Goal: Task Accomplishment & Management: Manage account settings

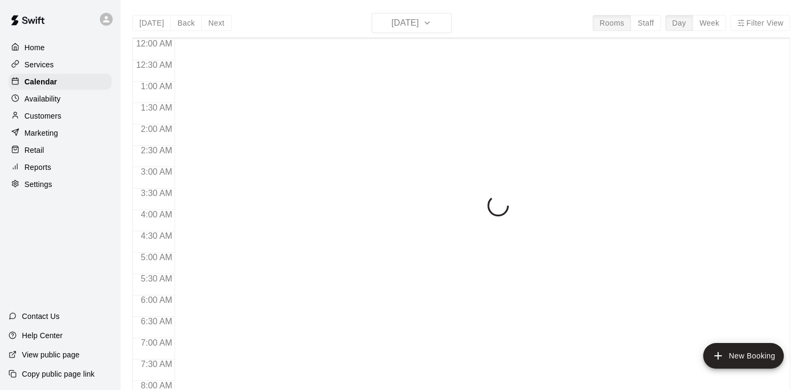
scroll to position [661, 0]
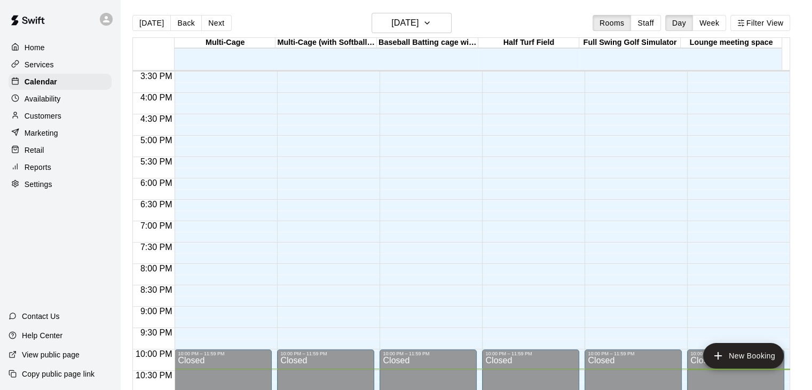
click at [43, 67] on p "Services" at bounding box center [39, 64] width 29 height 11
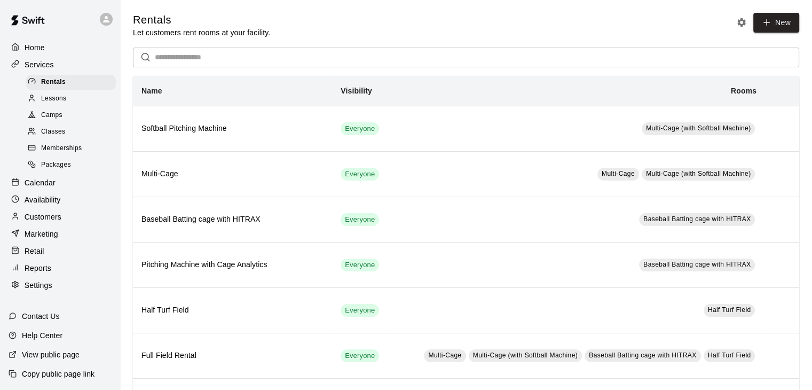
click at [66, 153] on span "Memberships" at bounding box center [61, 148] width 41 height 11
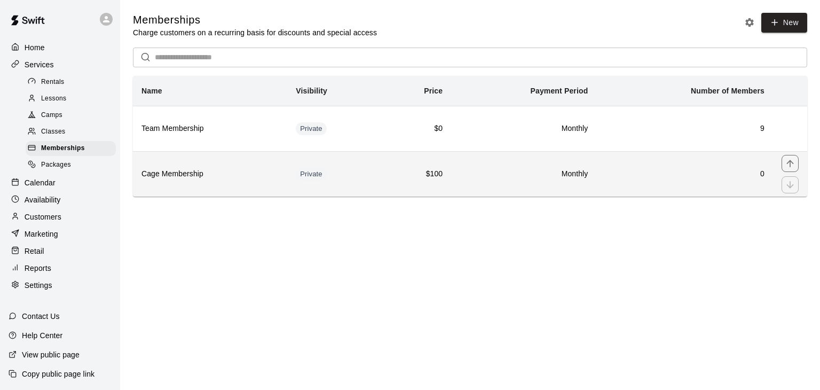
click at [215, 178] on h6 "Cage Membership" at bounding box center [209, 174] width 137 height 12
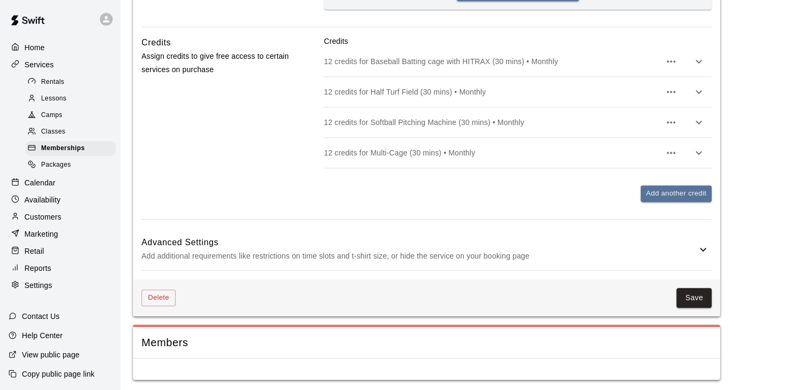
scroll to position [507, 0]
click at [699, 247] on icon at bounding box center [702, 248] width 13 height 13
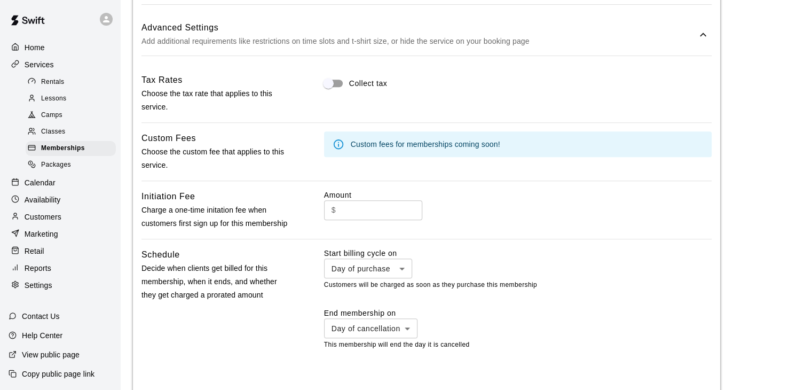
scroll to position [774, 0]
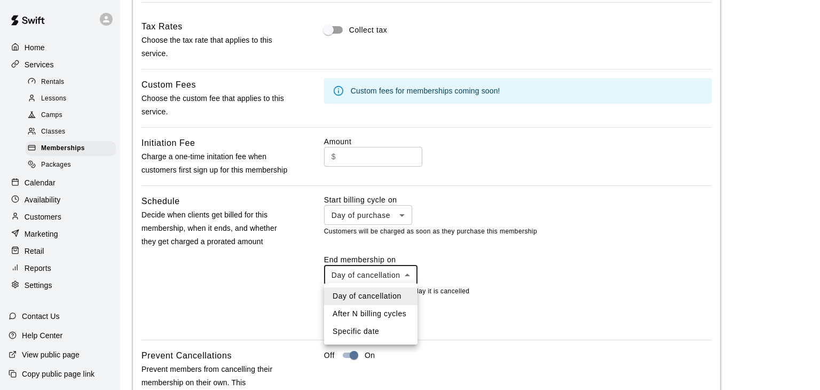
click at [411, 274] on div at bounding box center [410, 195] width 820 height 390
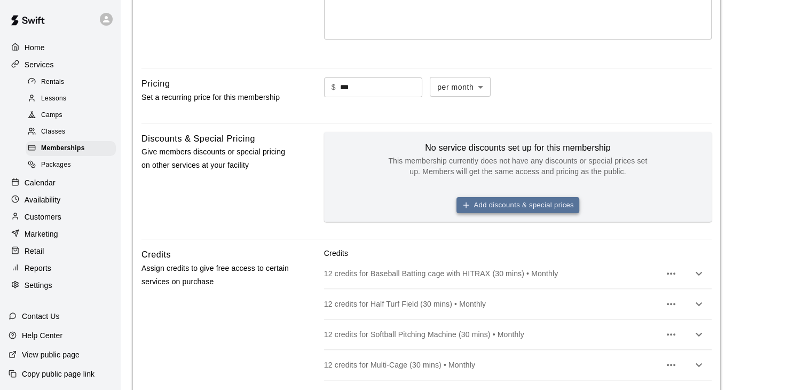
scroll to position [288, 0]
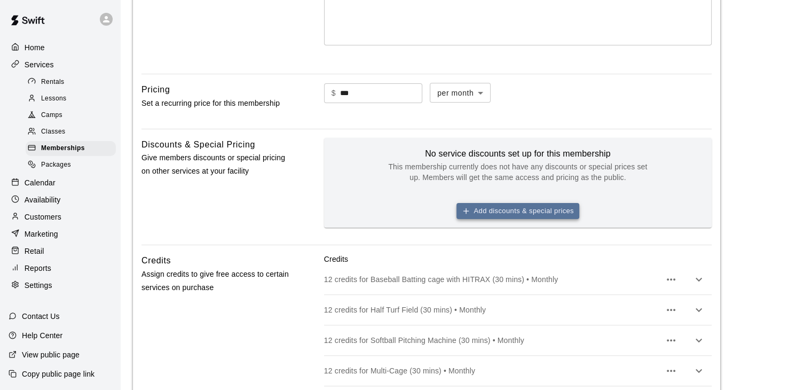
click at [519, 210] on button "Add discounts & special prices" at bounding box center [517, 211] width 123 height 17
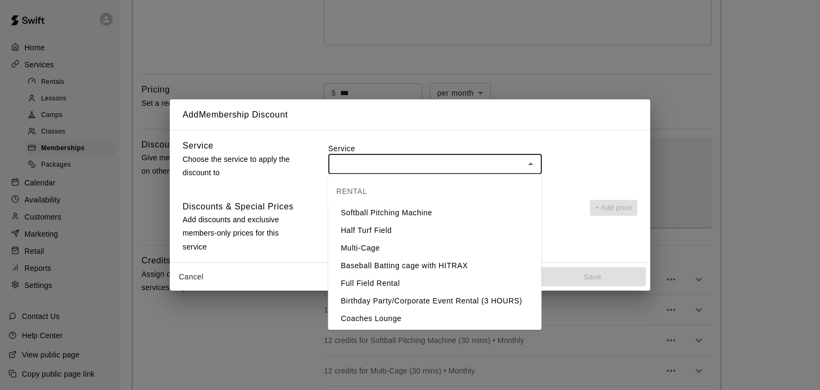
click at [445, 160] on input "text" at bounding box center [425, 163] width 189 height 13
click at [446, 161] on input "text" at bounding box center [425, 163] width 189 height 13
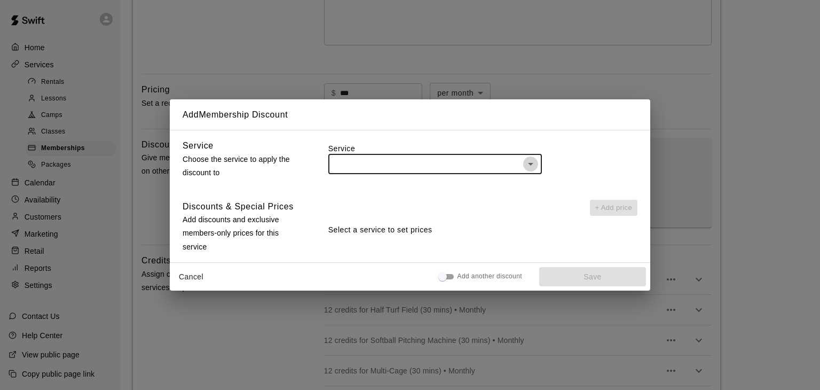
click at [530, 163] on icon "Open" at bounding box center [530, 164] width 5 height 3
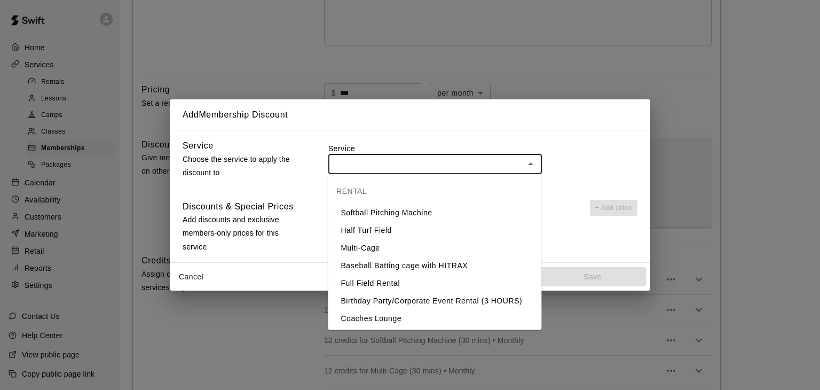
click at [584, 141] on div "Service ​" at bounding box center [482, 160] width 309 height 43
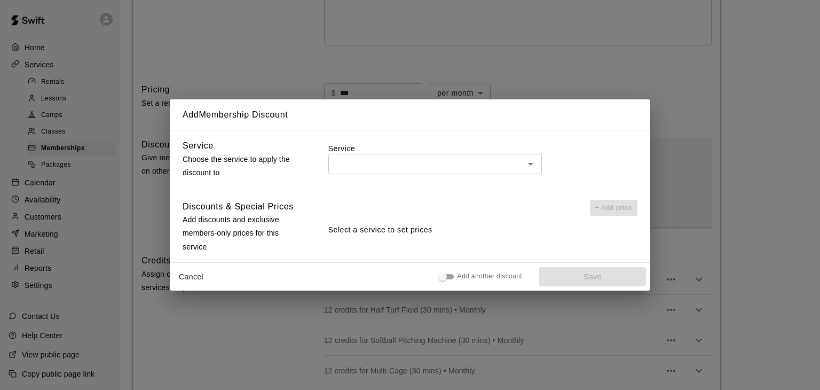
click at [189, 276] on button "Cancel" at bounding box center [191, 277] width 34 height 20
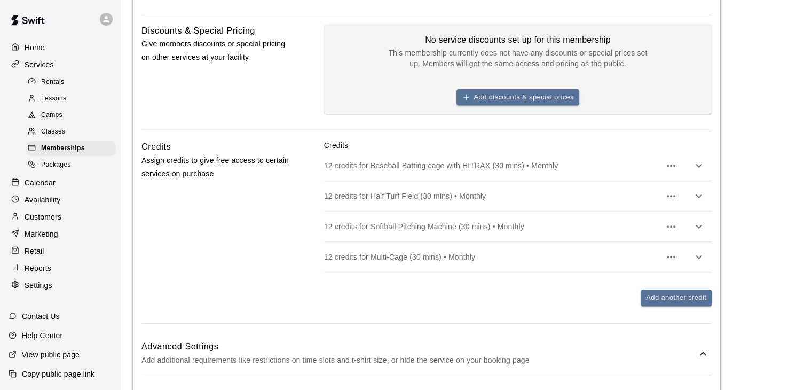
scroll to position [427, 0]
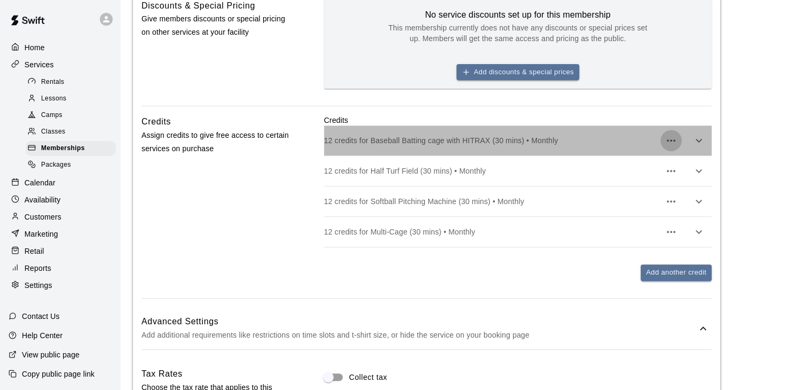
click at [673, 145] on icon "button" at bounding box center [670, 140] width 13 height 13
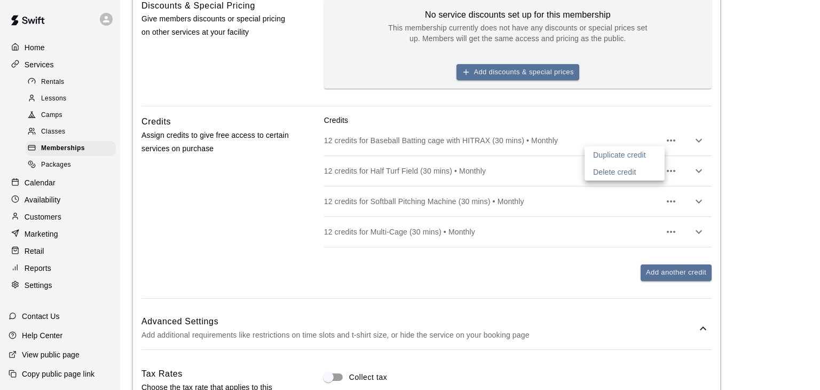
click at [664, 275] on div at bounding box center [410, 195] width 820 height 390
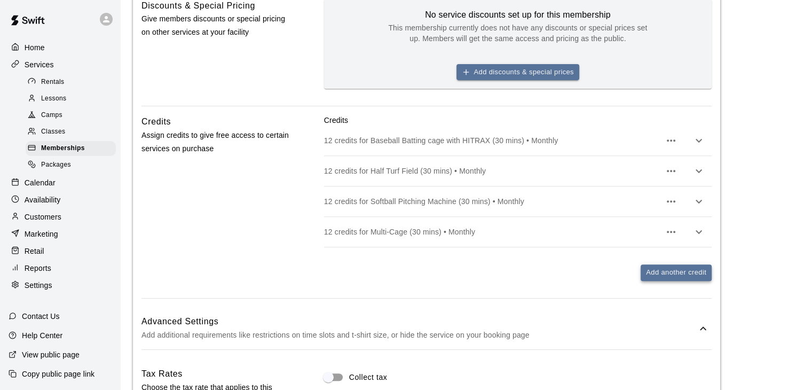
click at [666, 276] on button "Add another credit" at bounding box center [675, 272] width 71 height 17
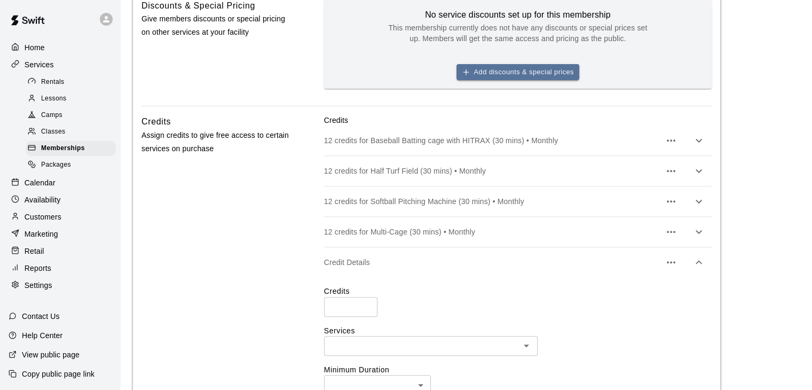
scroll to position [534, 0]
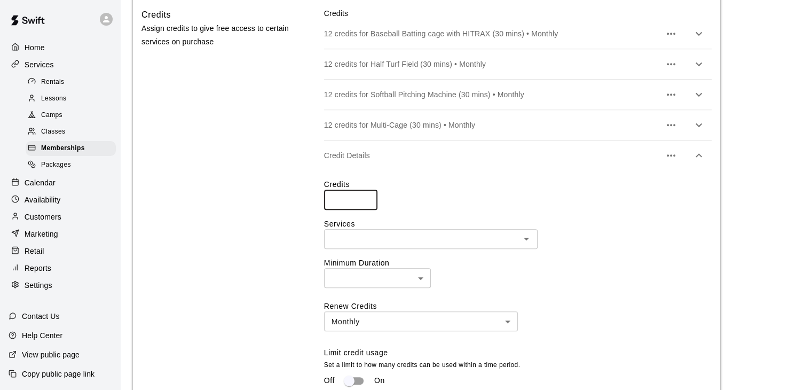
type input "*"
click at [365, 196] on input "*" at bounding box center [350, 200] width 53 height 20
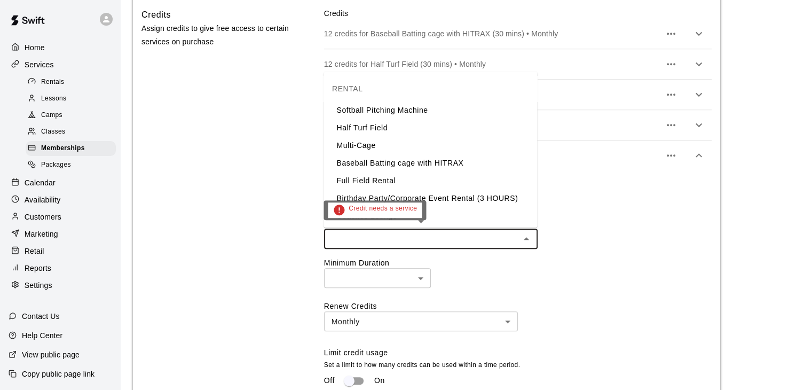
click at [375, 236] on input "text" at bounding box center [421, 238] width 189 height 13
click at [400, 168] on li "Baseball Batting cage with HITRAX" at bounding box center [429, 163] width 213 height 18
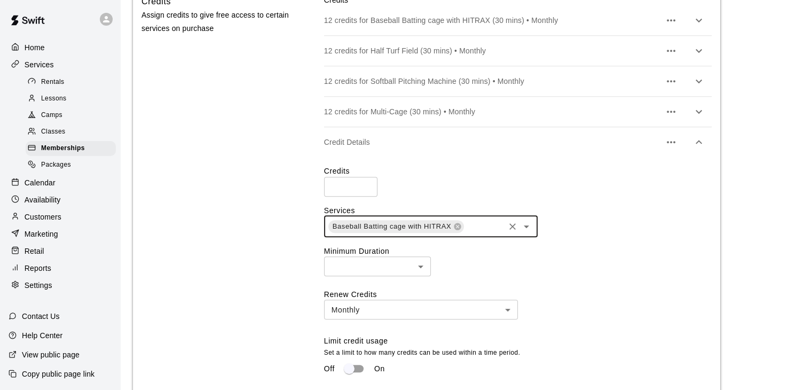
scroll to position [640, 0]
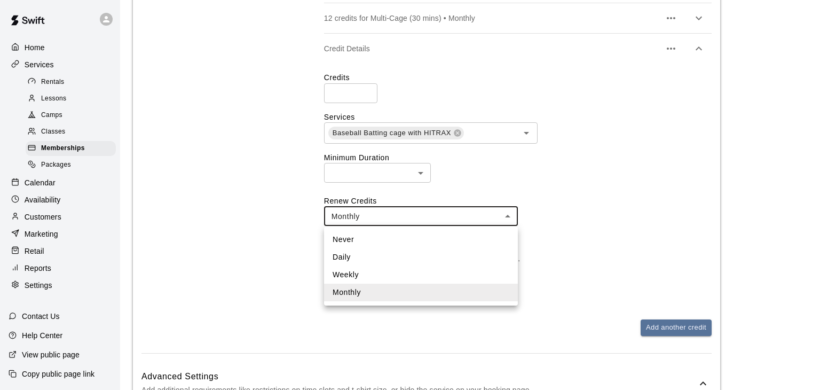
click at [415, 223] on body "**********" at bounding box center [410, 188] width 820 height 1656
click at [364, 274] on li "Weekly" at bounding box center [421, 275] width 194 height 18
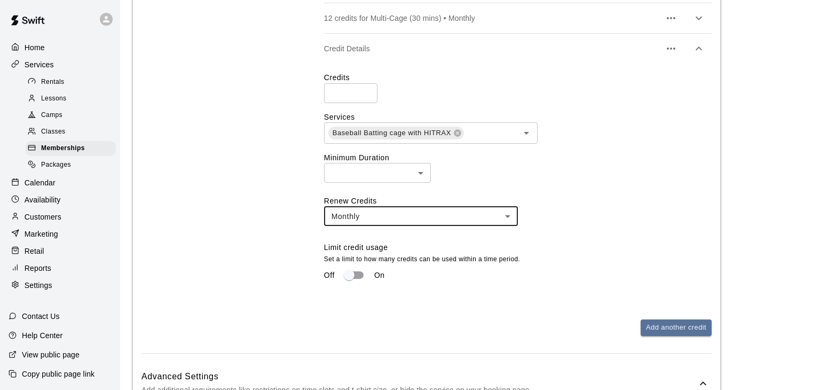
type input "******"
click at [379, 275] on p "On" at bounding box center [379, 275] width 11 height 11
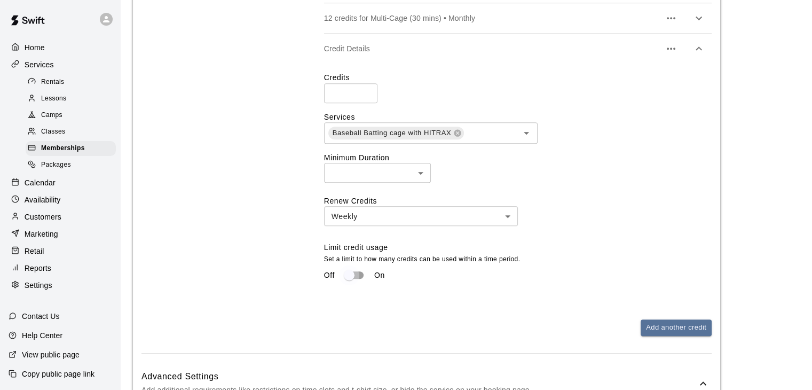
click at [397, 278] on div "Off On" at bounding box center [517, 275] width 387 height 20
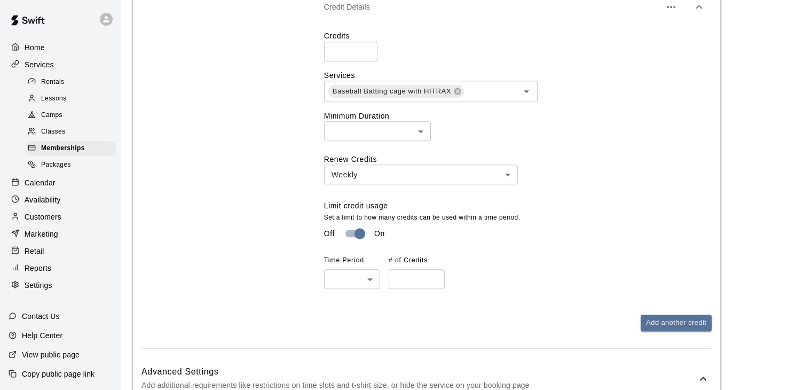
scroll to position [694, 0]
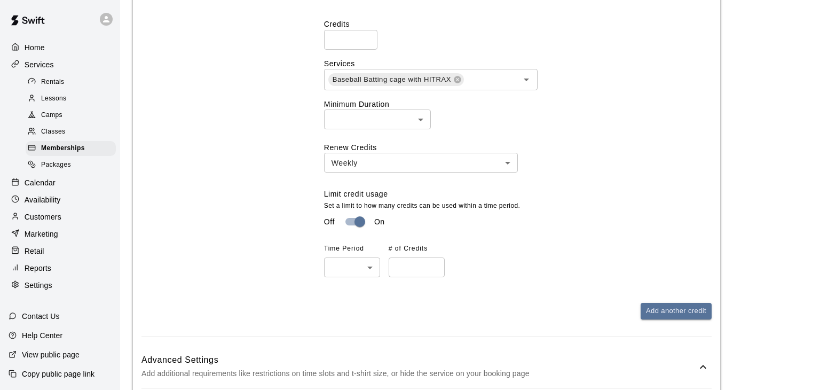
click at [370, 266] on body "**********" at bounding box center [410, 152] width 820 height 1692
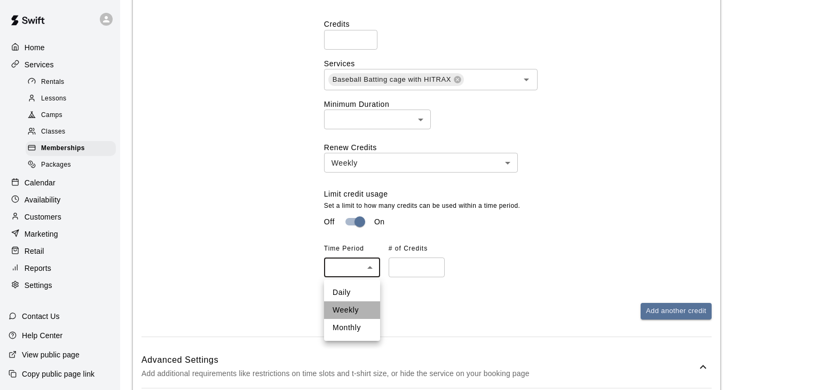
click at [352, 313] on li "Weekly" at bounding box center [352, 310] width 56 height 18
type input "******"
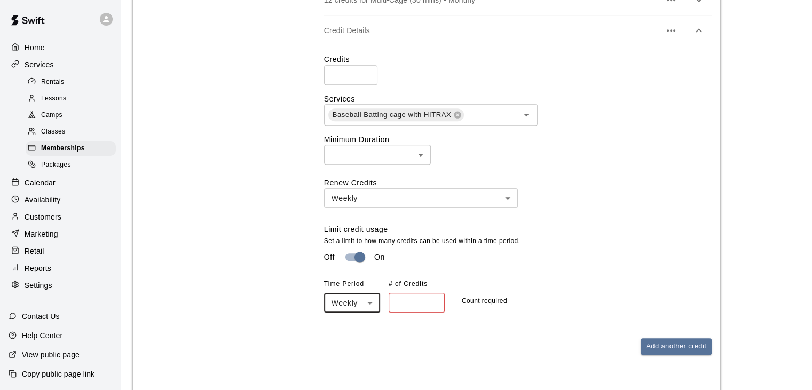
scroll to position [640, 0]
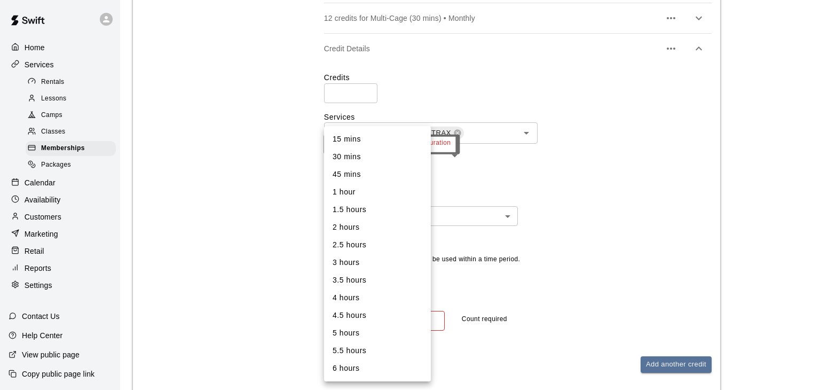
click at [425, 171] on body "**********" at bounding box center [410, 206] width 820 height 1692
click at [374, 157] on li "30 mins" at bounding box center [377, 157] width 107 height 18
type input "**"
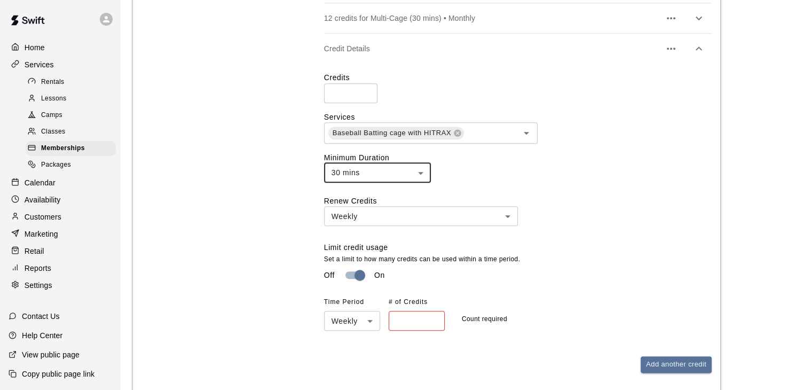
click at [354, 94] on input "*" at bounding box center [350, 93] width 53 height 20
click at [366, 88] on input "*" at bounding box center [350, 93] width 53 height 20
click at [366, 90] on input "*" at bounding box center [350, 93] width 53 height 20
type input "*"
click at [366, 90] on input "*" at bounding box center [350, 93] width 53 height 20
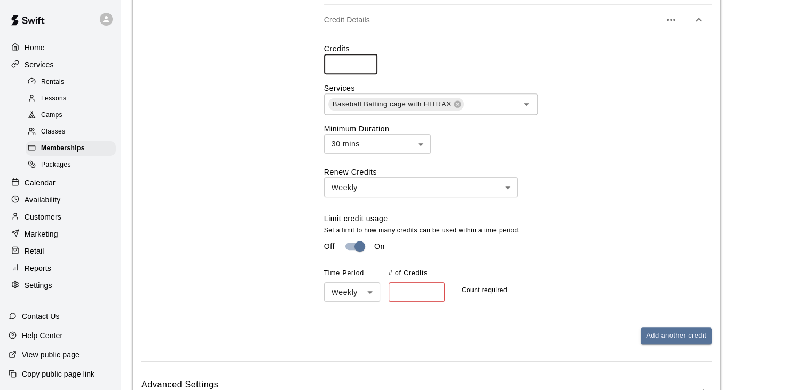
scroll to position [694, 0]
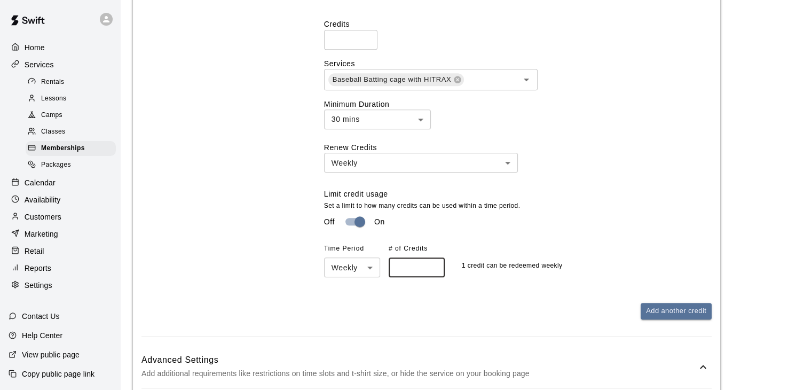
click at [431, 265] on input "*" at bounding box center [417, 267] width 56 height 20
type input "*"
click at [431, 265] on input "*" at bounding box center [417, 267] width 56 height 20
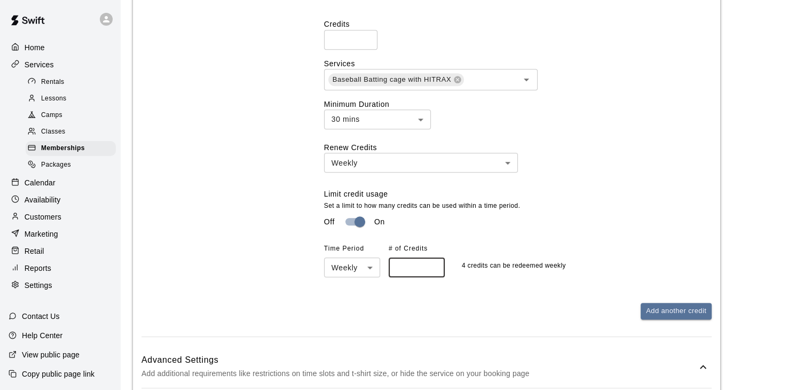
scroll to position [640, 0]
